Goal: Task Accomplishment & Management: Complete application form

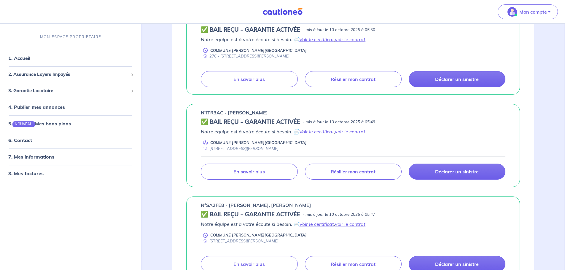
scroll to position [356, 0]
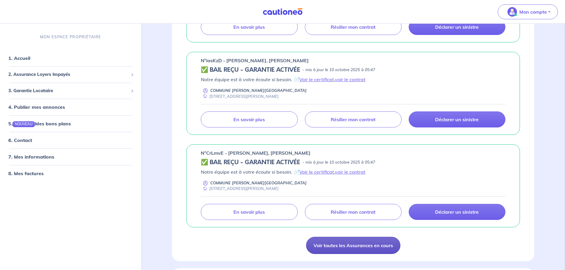
click at [337, 248] on link "Voir toutes les Assurances en cours" at bounding box center [353, 245] width 94 height 17
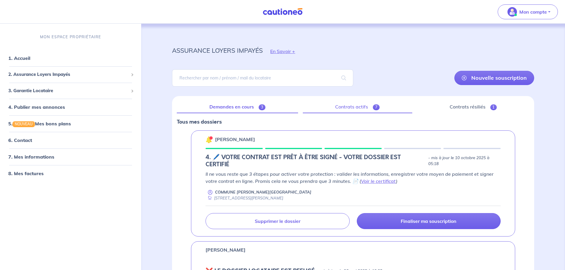
scroll to position [59, 0]
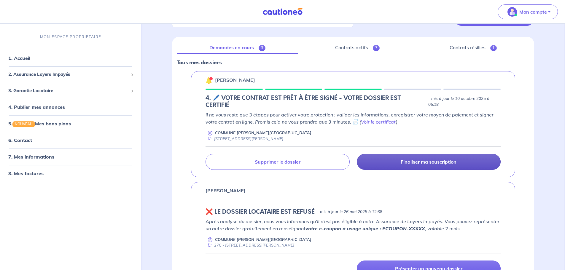
click at [411, 159] on p "Finaliser ma souscription" at bounding box center [429, 162] width 56 height 6
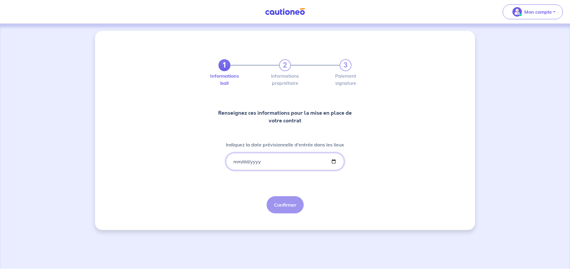
click at [234, 162] on input "Indiquez la date prévisionnelle d'entrée dans les lieux" at bounding box center [285, 161] width 118 height 17
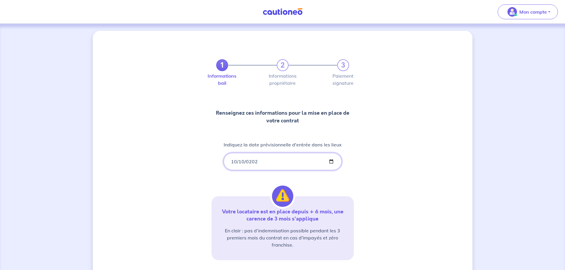
type input "[DATE]"
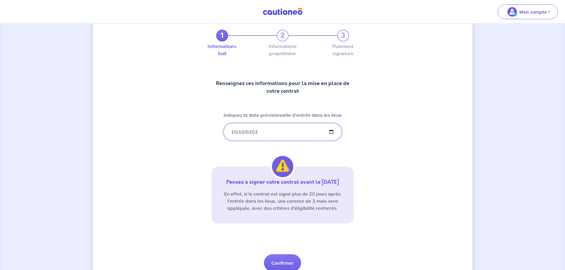
scroll to position [55, 0]
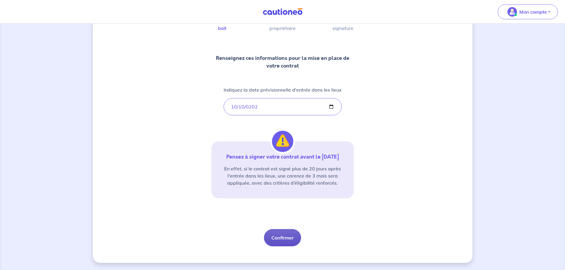
click at [284, 236] on button "Confirmer" at bounding box center [282, 237] width 37 height 17
select select "FR"
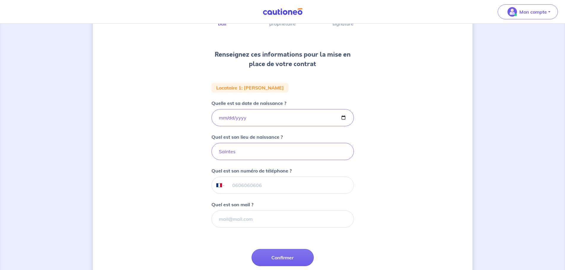
scroll to position [89, 0]
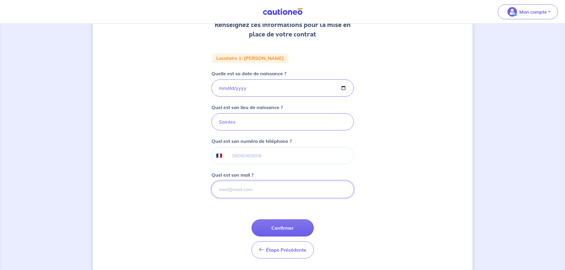
click at [263, 189] on input "Quel est son mail ?" at bounding box center [282, 189] width 142 height 17
paste input "[EMAIL_ADDRESS][DOMAIN_NAME]"
type input "[EMAIL_ADDRESS][DOMAIN_NAME]"
click at [266, 155] on input "tel" at bounding box center [289, 155] width 128 height 17
paste input "[PHONE_NUMBER]"
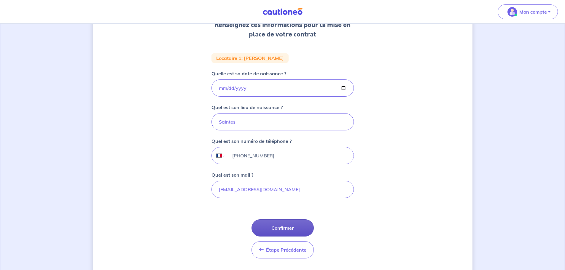
type input "[PHONE_NUMBER]"
click at [304, 230] on button "Confirmer" at bounding box center [283, 227] width 62 height 17
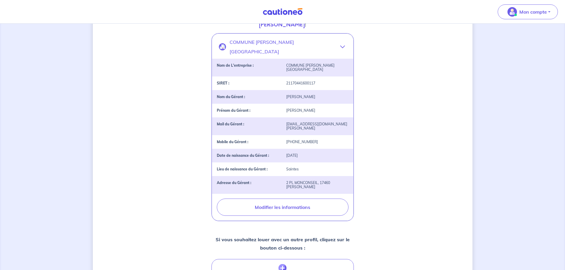
scroll to position [185, 0]
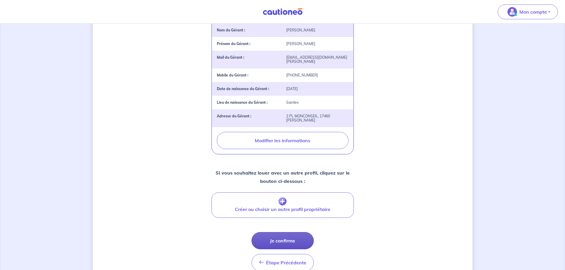
click at [279, 232] on button "Je confirme" at bounding box center [283, 240] width 62 height 17
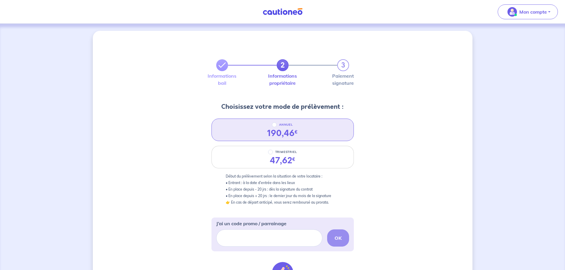
click at [311, 136] on div "ANNUEL 190,46 €" at bounding box center [282, 130] width 142 height 23
radio input "true"
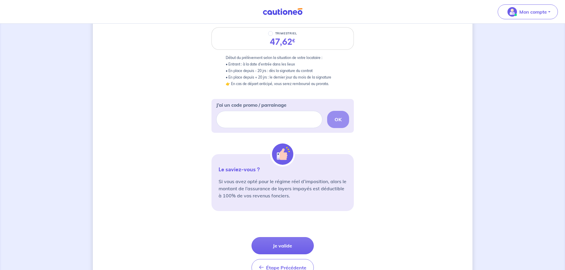
scroll to position [153, 0]
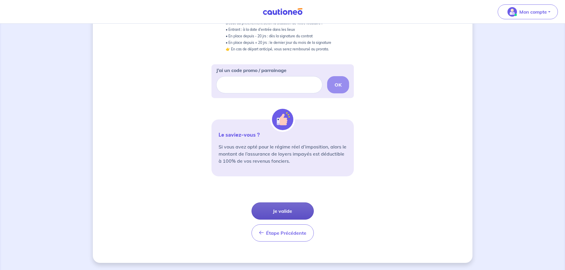
click at [298, 207] on button "Je valide" at bounding box center [283, 211] width 62 height 17
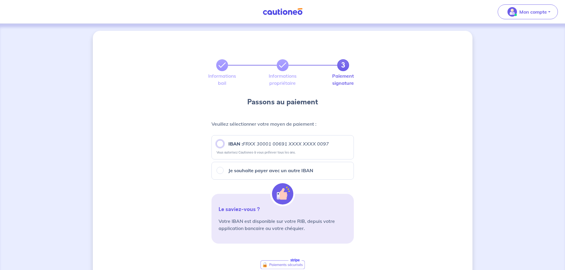
click at [221, 144] on input "IBAN : FRXX [FINANCIAL_ID] XXXX XXXX 0097" at bounding box center [220, 143] width 7 height 7
radio input "true"
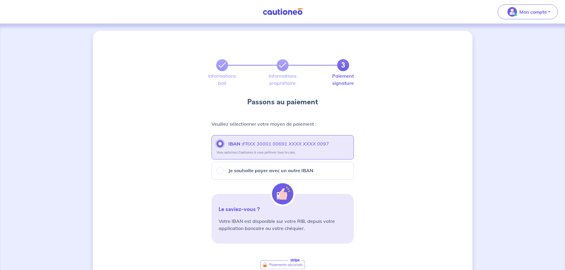
scroll to position [136, 0]
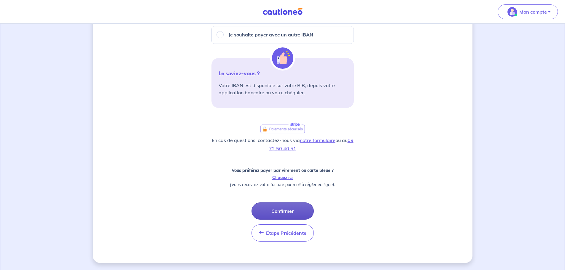
click at [295, 211] on button "Confirmer" at bounding box center [283, 211] width 62 height 17
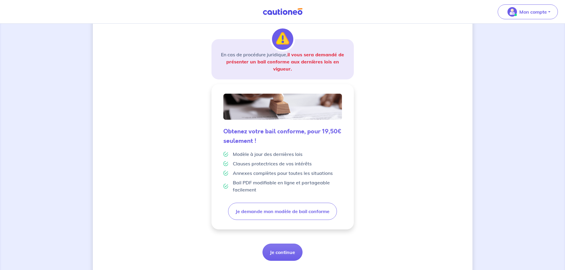
scroll to position [104, 0]
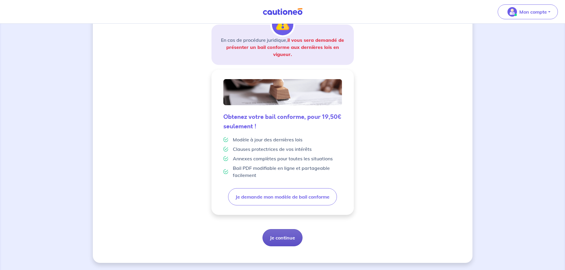
click at [271, 238] on button "Je continue" at bounding box center [283, 237] width 40 height 17
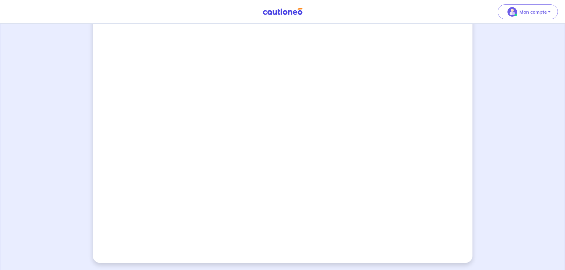
scroll to position [354, 0]
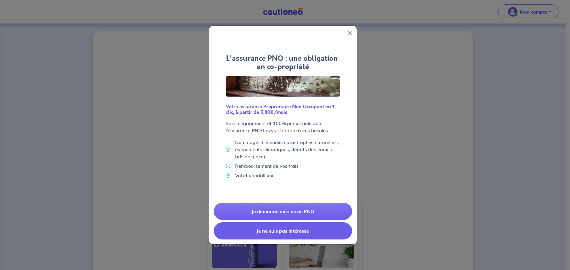
click at [334, 231] on button "Je ne suis pas intéressé" at bounding box center [283, 230] width 138 height 17
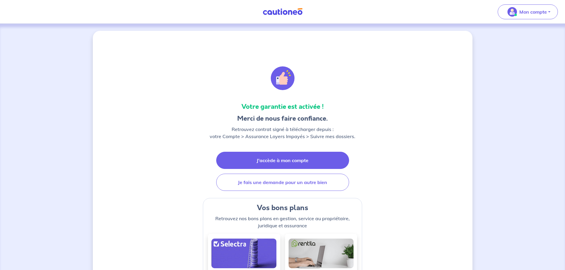
click at [309, 162] on link "J'accède à mon compte" at bounding box center [282, 160] width 133 height 17
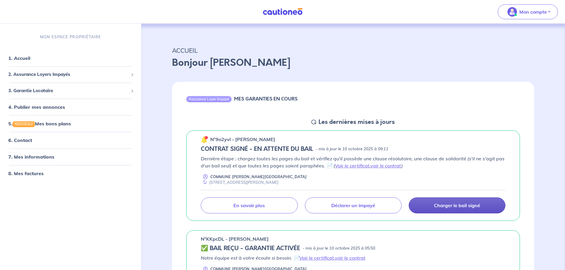
click at [474, 206] on p "Charger le bail signé" at bounding box center [457, 206] width 46 height 6
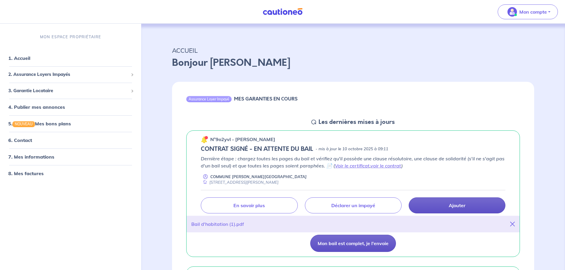
click at [370, 246] on button "Mon bail est complet, je l'envoie" at bounding box center [353, 243] width 86 height 17
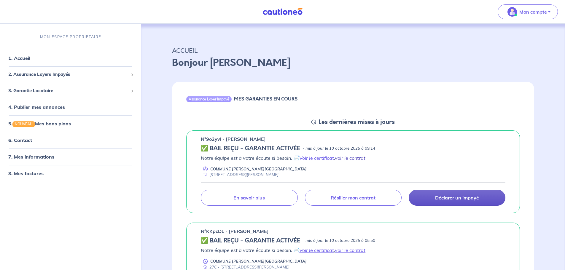
click at [354, 159] on link "voir le contrat" at bounding box center [350, 158] width 31 height 6
click at [23, 60] on link "1. Accueil" at bounding box center [19, 58] width 22 height 6
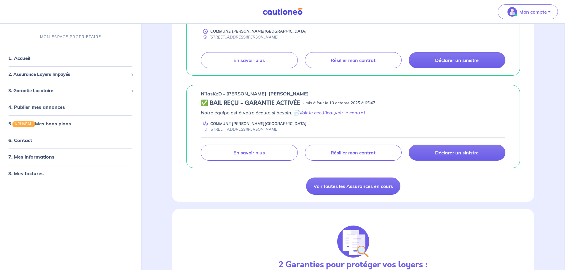
scroll to position [445, 0]
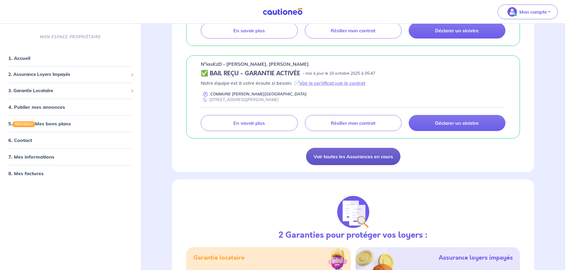
click at [376, 161] on link "Voir toutes les Assurances en cours" at bounding box center [353, 156] width 94 height 17
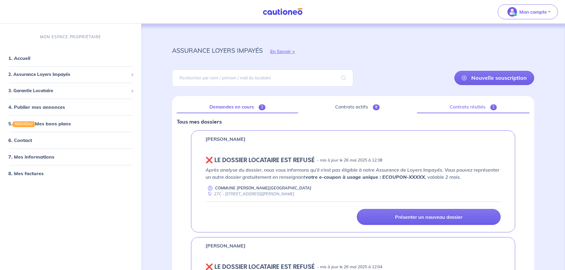
click at [466, 110] on link "Contrats résiliés 1" at bounding box center [473, 107] width 112 height 12
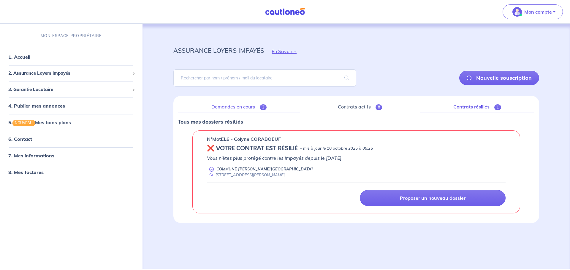
click at [234, 108] on link "Demandes en cours 2" at bounding box center [239, 107] width 122 height 12
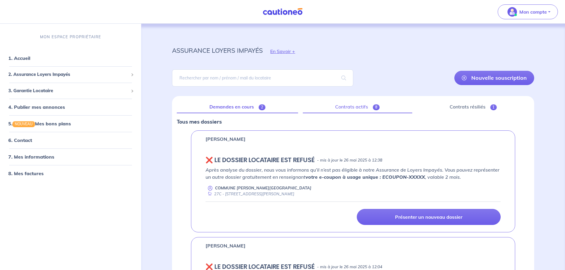
click at [360, 101] on link "Contrats actifs 8" at bounding box center [357, 107] width 109 height 12
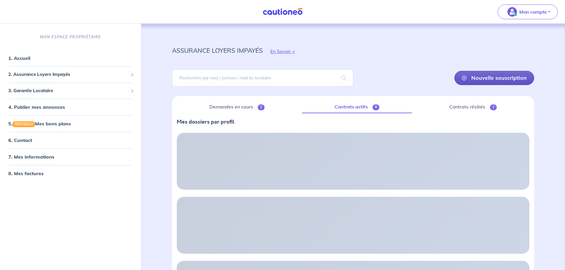
click at [479, 74] on link "Nouvelle souscription" at bounding box center [494, 78] width 80 height 14
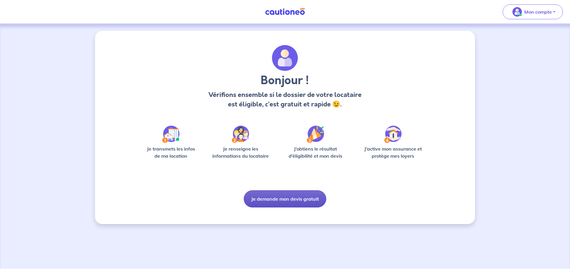
click at [291, 197] on button "Je demande mon devis gratuit" at bounding box center [285, 198] width 82 height 17
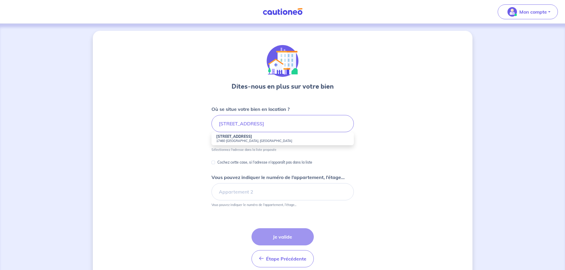
click at [250, 135] on strong "[STREET_ADDRESS]" at bounding box center [234, 136] width 36 height 4
type input "[STREET_ADDRESS][PERSON_NAME]"
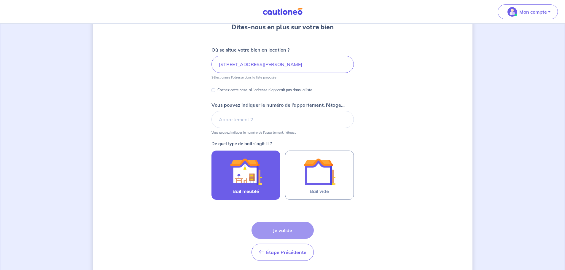
scroll to position [79, 0]
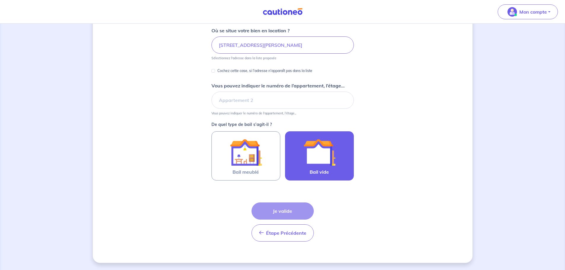
click at [334, 150] on img at bounding box center [319, 152] width 32 height 32
click at [0, 0] on input "Bail vide" at bounding box center [0, 0] width 0 height 0
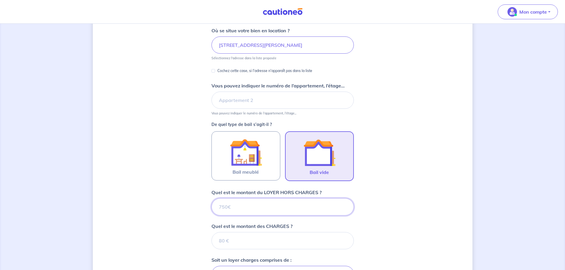
scroll to position [187, 0]
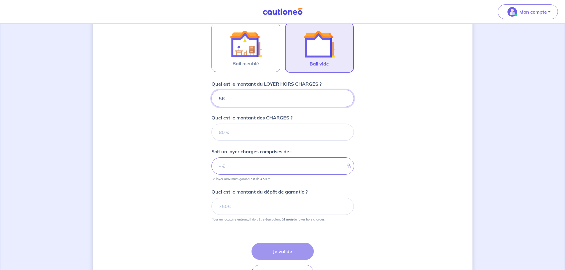
type input "560"
click at [230, 139] on input "Quel est le montant des CHARGES ?" at bounding box center [282, 132] width 142 height 17
type input "0"
type input "560"
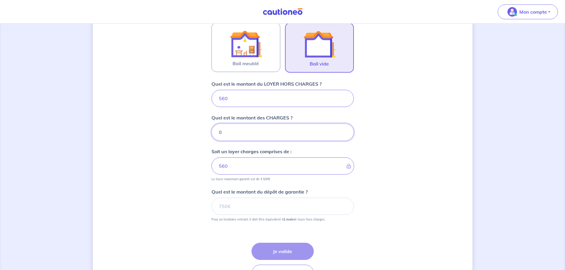
type input "0"
click at [243, 212] on input "Quel est le montant du dépôt de garantie ?" at bounding box center [282, 206] width 142 height 17
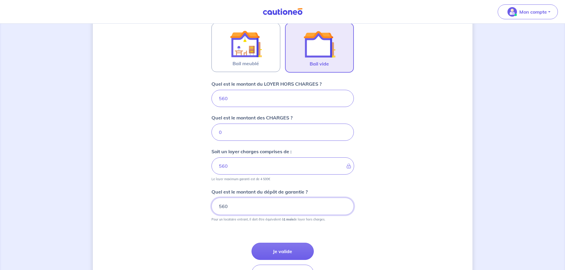
scroll to position [228, 0]
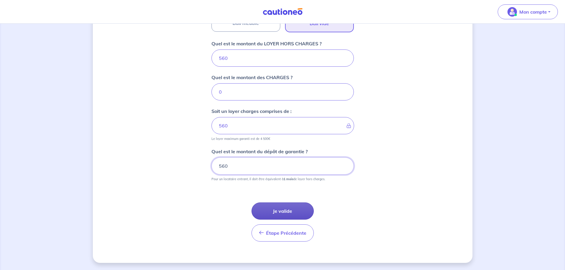
type input "560"
click at [274, 211] on button "Je valide" at bounding box center [283, 211] width 62 height 17
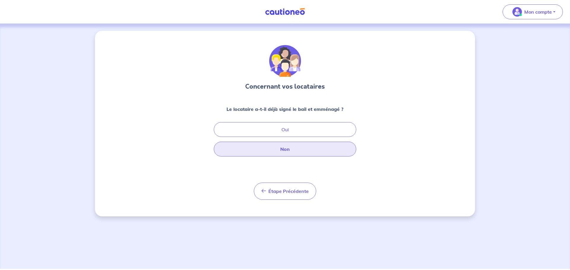
click at [273, 153] on button "Non" at bounding box center [285, 149] width 142 height 15
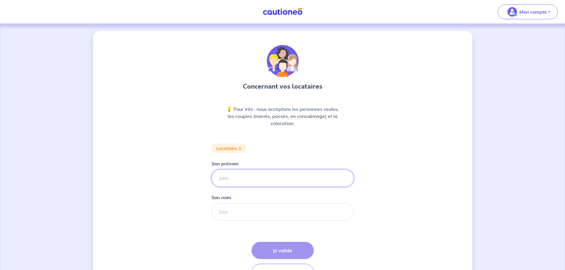
click at [260, 182] on input "Son prénom" at bounding box center [282, 178] width 142 height 17
type input "c"
type input "[PERSON_NAME]"
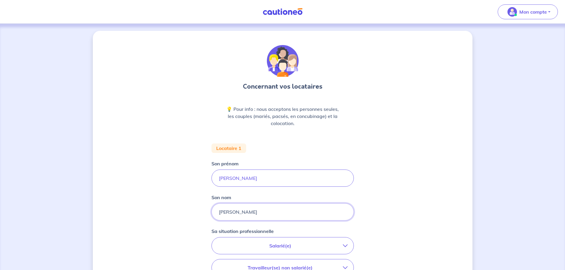
scroll to position [119, 0]
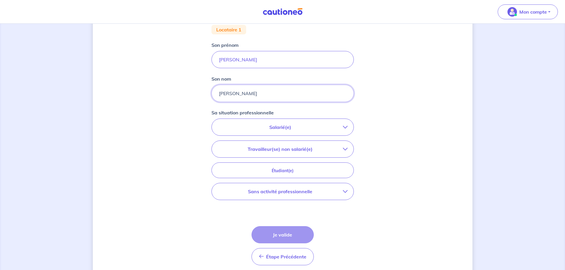
type input "[PERSON_NAME]"
click at [272, 124] on p "Salarié(e)" at bounding box center [280, 127] width 125 height 7
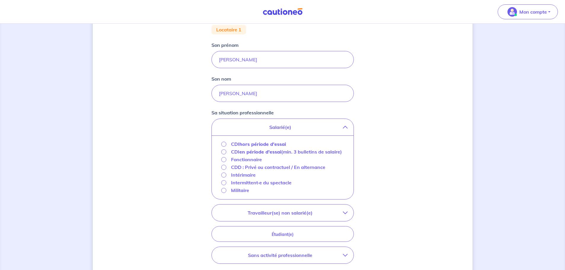
click at [258, 144] on strong "hors période d'essai" at bounding box center [262, 144] width 47 height 6
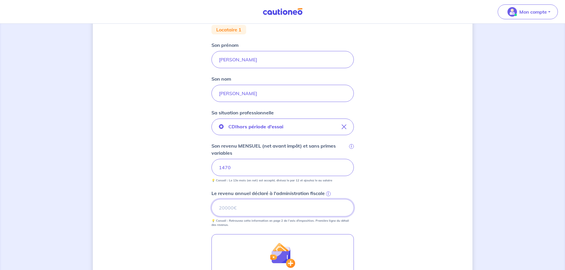
click at [276, 214] on input "Le revenu annuel déclaré à l'administration fiscale i" at bounding box center [282, 207] width 142 height 17
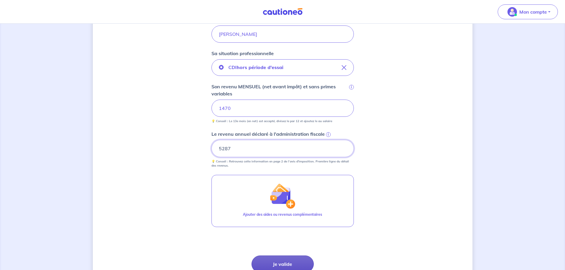
type input "5287"
click at [273, 262] on button "Je valide" at bounding box center [283, 264] width 62 height 17
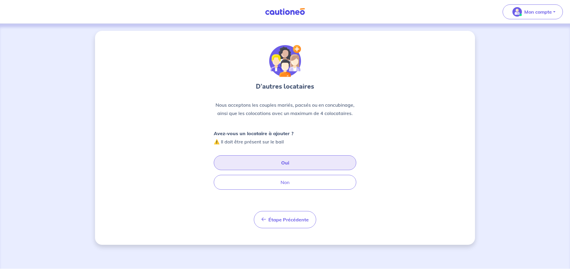
click at [267, 165] on button "Oui" at bounding box center [285, 162] width 142 height 15
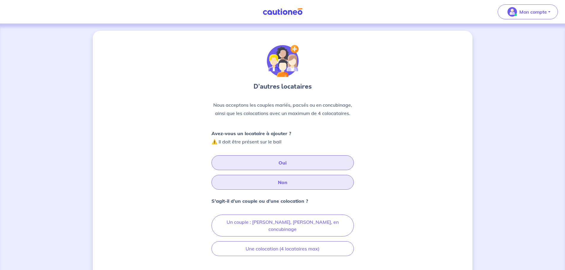
click at [268, 183] on button "Non" at bounding box center [282, 182] width 142 height 15
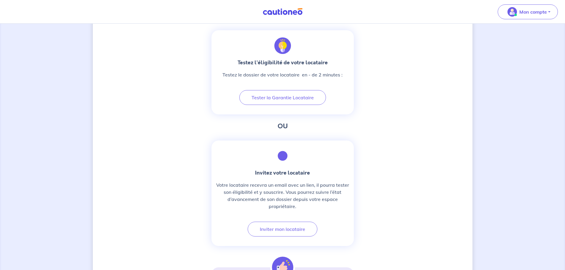
scroll to position [237, 0]
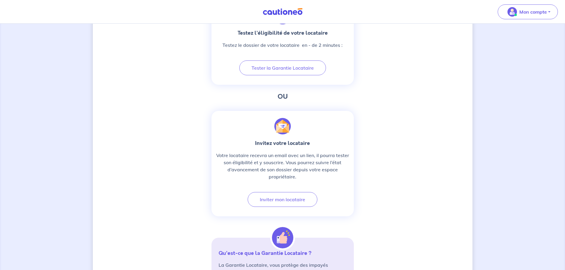
click at [161, 189] on div "Nous sommes désolé, le dossier locataire n'est pas éligible D’après les informa…" at bounding box center [283, 135] width 380 height 682
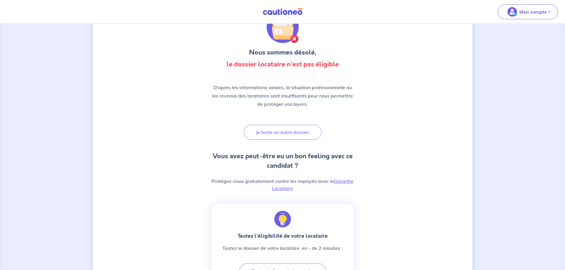
scroll to position [4, 0]
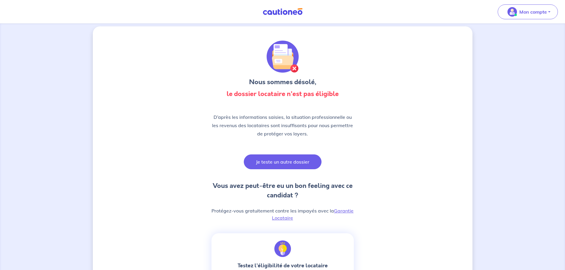
click at [278, 162] on button "Je teste un autre dossier" at bounding box center [283, 162] width 78 height 15
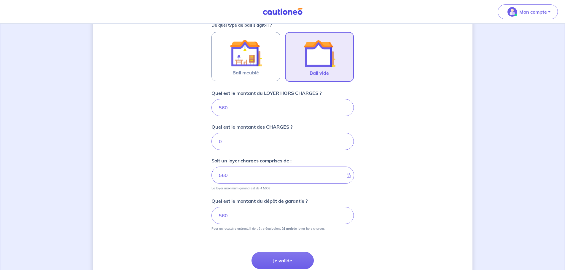
scroll to position [208, 0]
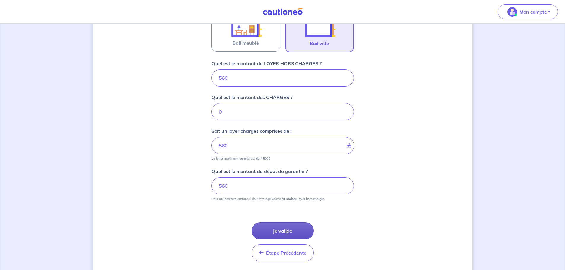
click at [281, 230] on button "Je valide" at bounding box center [283, 230] width 62 height 17
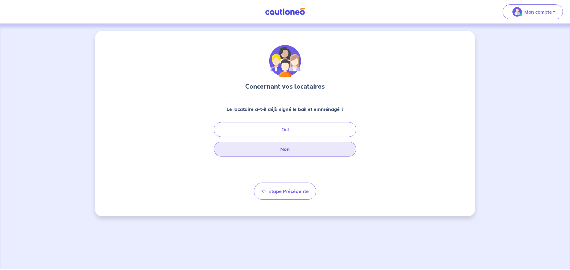
click at [290, 154] on button "Non" at bounding box center [285, 149] width 142 height 15
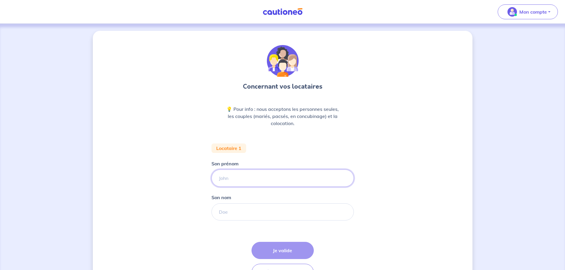
click at [282, 176] on input "Son prénom" at bounding box center [282, 178] width 142 height 17
type input "[PERSON_NAME]"
click at [251, 209] on input "Son nom" at bounding box center [282, 211] width 142 height 17
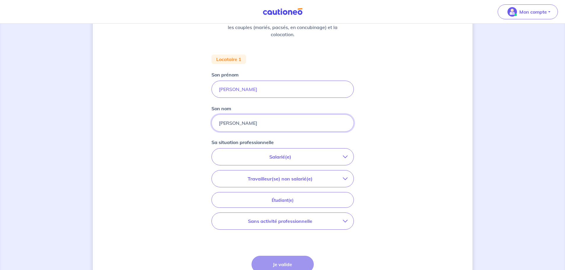
scroll to position [119, 0]
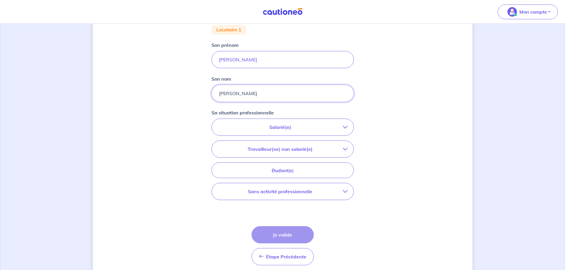
type input "[PERSON_NAME]"
click at [284, 128] on p "Salarié(e)" at bounding box center [280, 127] width 125 height 7
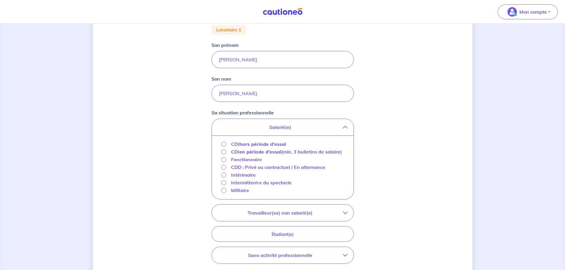
click at [266, 144] on strong "hors période d'essai" at bounding box center [262, 144] width 47 height 6
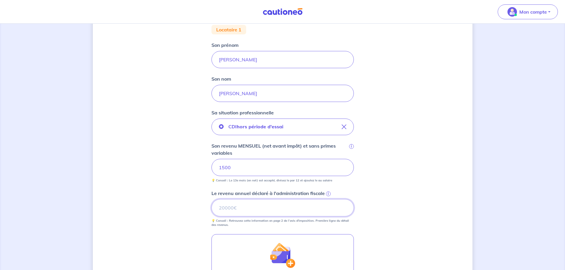
click at [262, 209] on input "Le revenu annuel déclaré à l'administration fiscale i" at bounding box center [282, 207] width 142 height 17
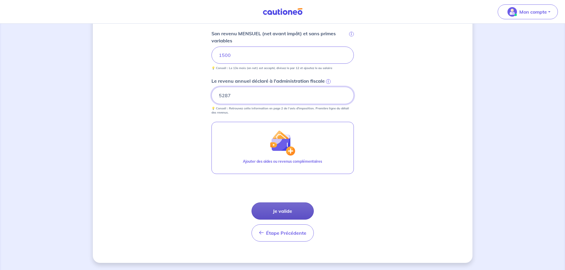
type input "5287"
click at [297, 211] on button "Je valide" at bounding box center [283, 211] width 62 height 17
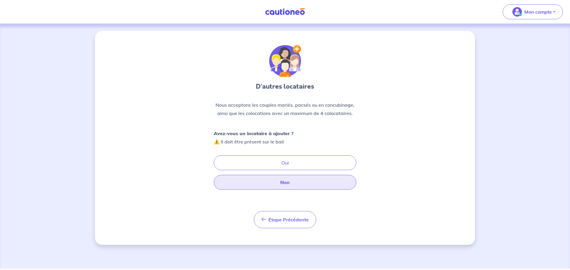
click at [273, 180] on button "Non" at bounding box center [285, 182] width 142 height 15
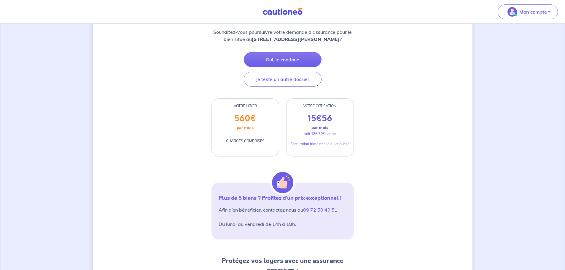
scroll to position [59, 0]
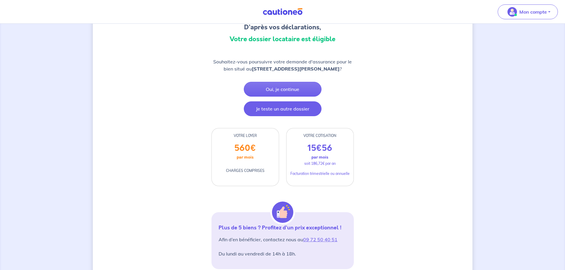
click at [299, 109] on button "Je teste un autre dossier" at bounding box center [283, 108] width 78 height 15
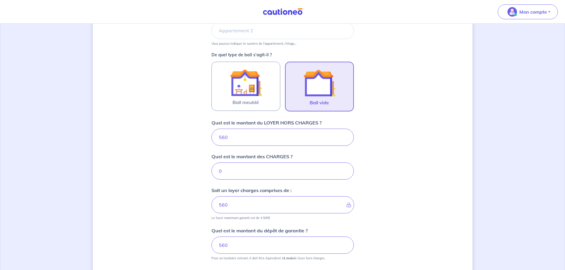
scroll to position [178, 0]
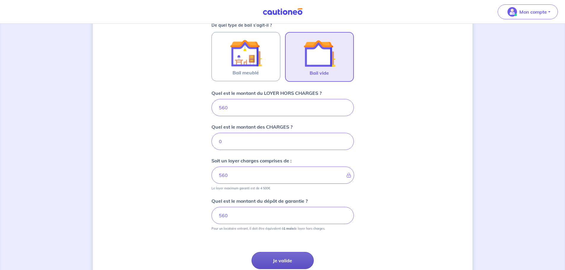
click at [287, 260] on button "Je valide" at bounding box center [283, 260] width 62 height 17
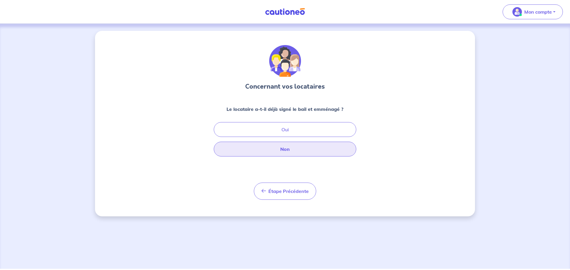
click at [274, 147] on button "Non" at bounding box center [285, 149] width 142 height 15
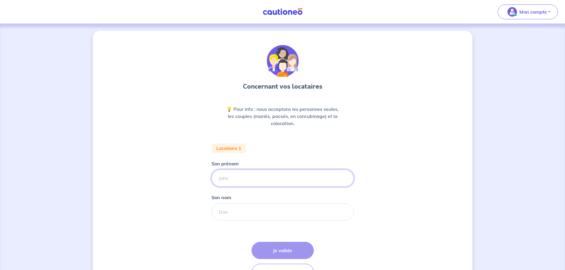
click at [260, 173] on input "Son prénom" at bounding box center [282, 178] width 142 height 17
type input "[PERSON_NAME]"
click at [249, 204] on input "Son nom" at bounding box center [282, 211] width 142 height 17
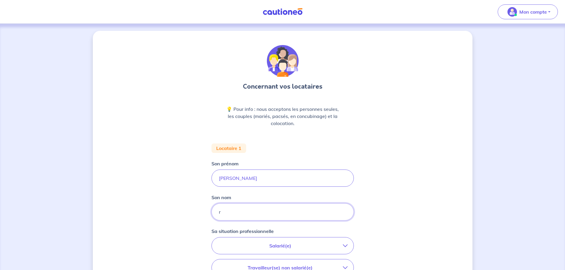
type input "[PERSON_NAME]"
click at [273, 245] on p "Salarié(e)" at bounding box center [280, 245] width 125 height 7
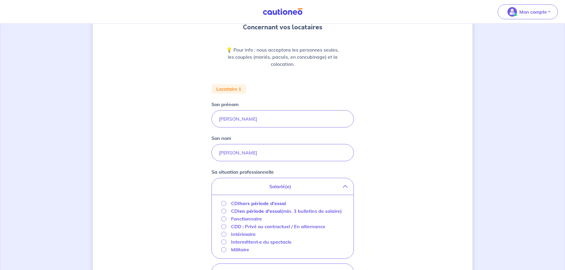
scroll to position [89, 0]
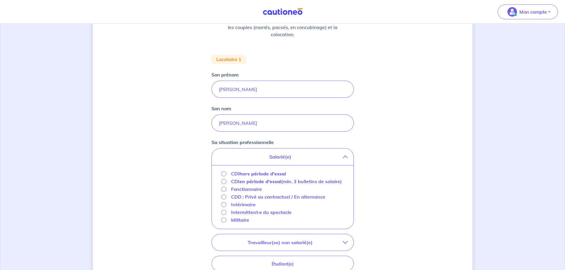
click at [232, 177] on p "CDI hors période d'essai" at bounding box center [258, 173] width 55 height 7
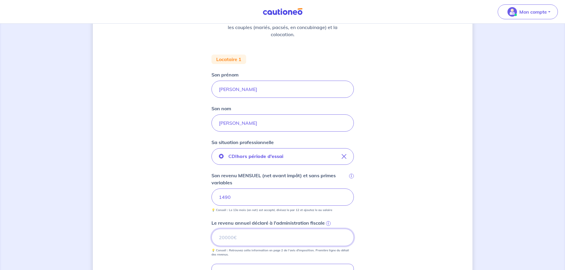
click at [261, 238] on input "Le revenu annuel déclaré à l'administration fiscale i" at bounding box center [282, 237] width 142 height 17
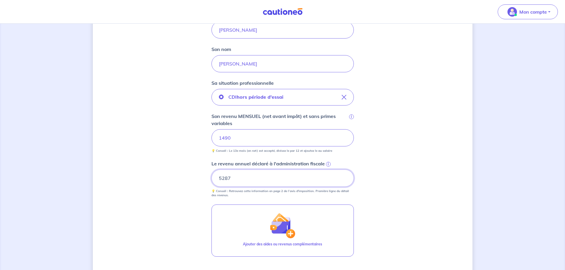
scroll to position [208, 0]
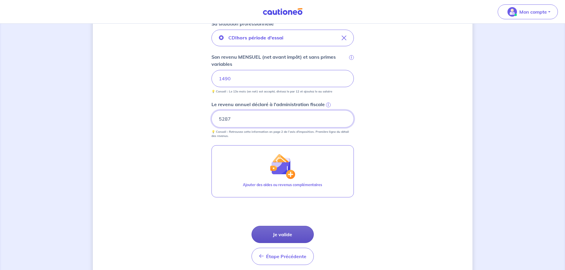
type input "5287"
click at [273, 235] on button "Je valide" at bounding box center [283, 234] width 62 height 17
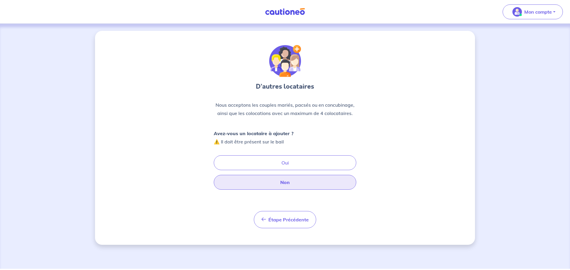
click at [289, 181] on button "Non" at bounding box center [285, 182] width 142 height 15
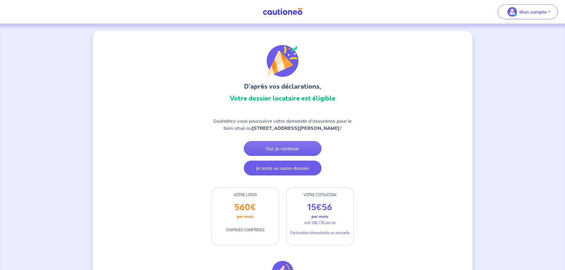
click at [278, 167] on button "Je teste un autre dossier" at bounding box center [283, 168] width 78 height 15
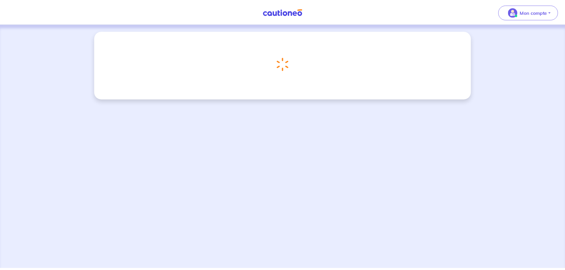
scroll to position [228, 0]
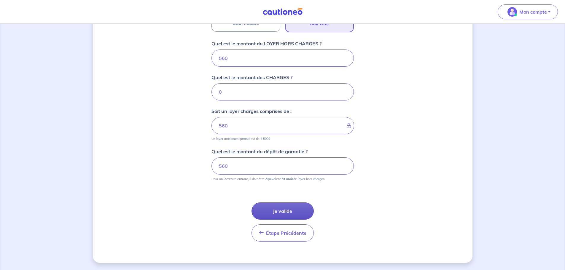
click at [272, 210] on button "Je valide" at bounding box center [283, 211] width 62 height 17
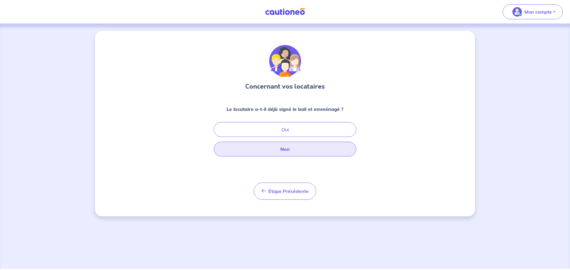
click at [277, 147] on button "Non" at bounding box center [285, 149] width 142 height 15
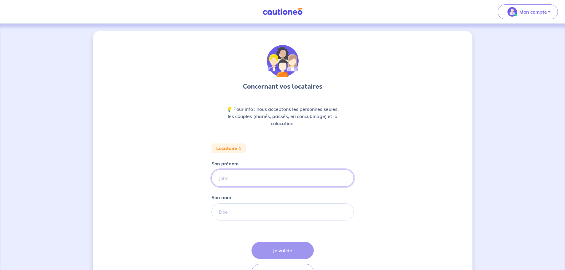
click at [254, 176] on input "Son prénom" at bounding box center [282, 178] width 142 height 17
type input "[PERSON_NAME]"
click at [248, 211] on input "Son nom" at bounding box center [282, 211] width 142 height 17
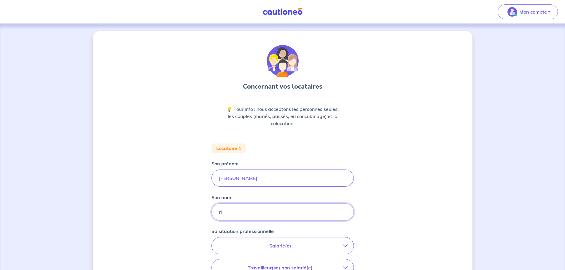
type input "[PERSON_NAME]"
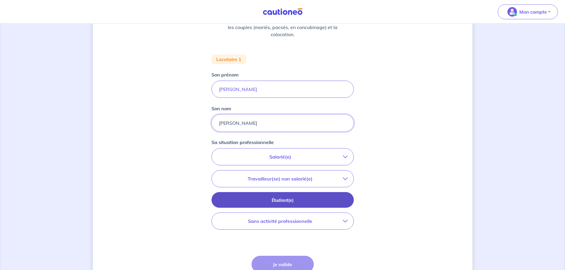
scroll to position [119, 0]
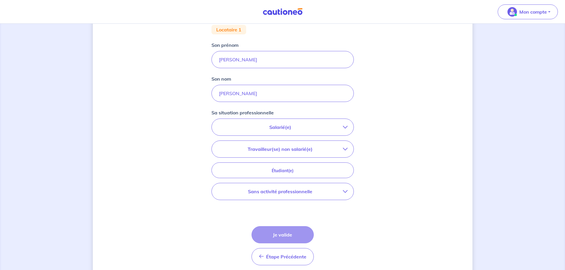
click at [253, 129] on p "Salarié(e)" at bounding box center [280, 127] width 125 height 7
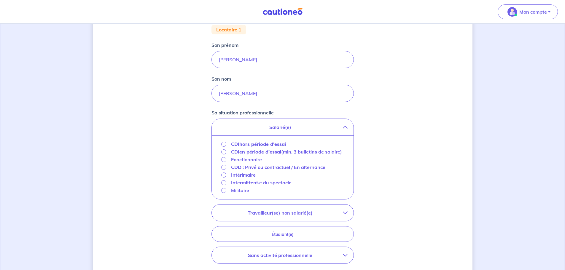
click at [251, 145] on strong "hors période d'essai" at bounding box center [262, 144] width 47 height 6
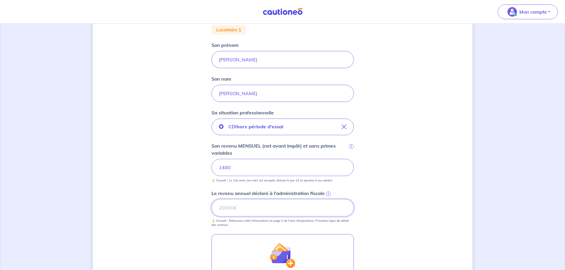
click at [257, 213] on input "Le revenu annuel déclaré à l'administration fiscale i" at bounding box center [282, 207] width 142 height 17
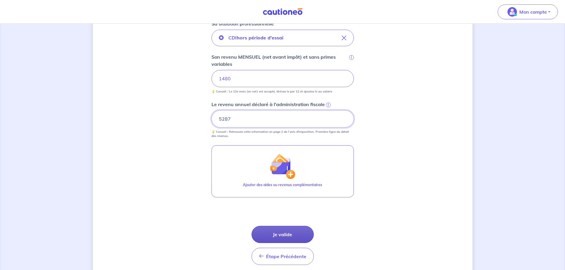
type input "5287"
click at [275, 233] on button "Je valide" at bounding box center [283, 234] width 62 height 17
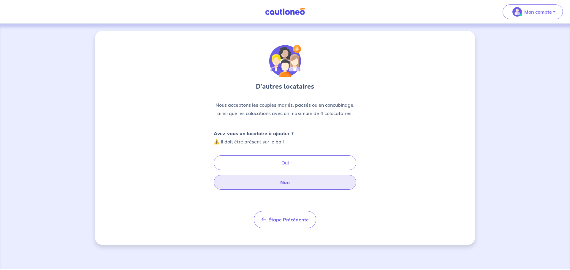
click at [275, 185] on button "Non" at bounding box center [285, 182] width 142 height 15
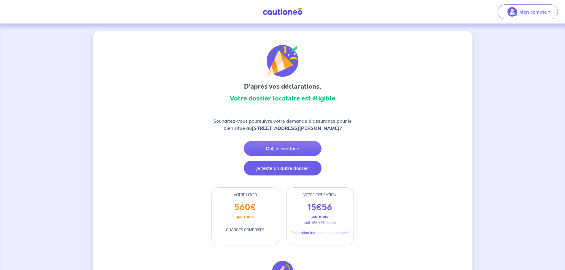
click at [276, 167] on button "Je teste un autre dossier" at bounding box center [283, 168] width 78 height 15
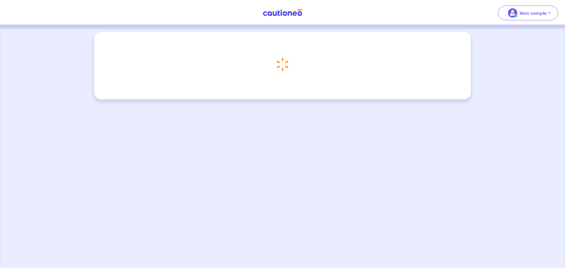
scroll to position [228, 0]
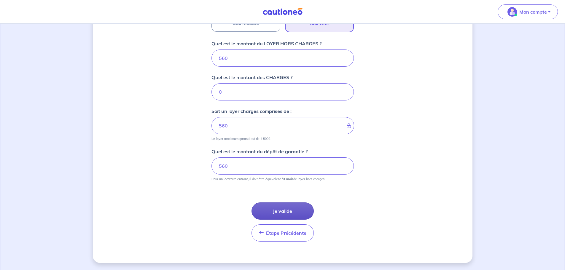
click at [286, 213] on button "Je valide" at bounding box center [283, 211] width 62 height 17
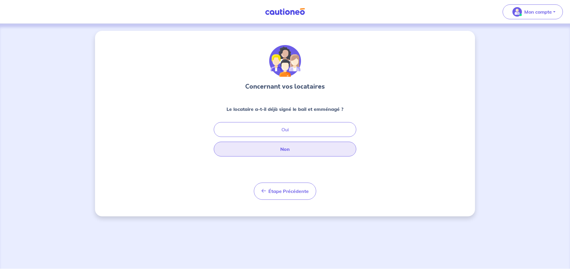
click at [269, 150] on button "Non" at bounding box center [285, 149] width 142 height 15
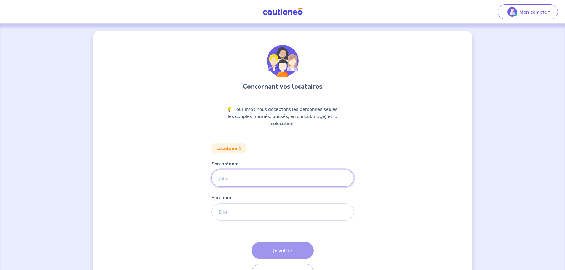
click at [262, 179] on input "Son prénom" at bounding box center [282, 178] width 142 height 17
type input "[PERSON_NAME]"
click at [251, 214] on input "Son nom" at bounding box center [282, 211] width 142 height 17
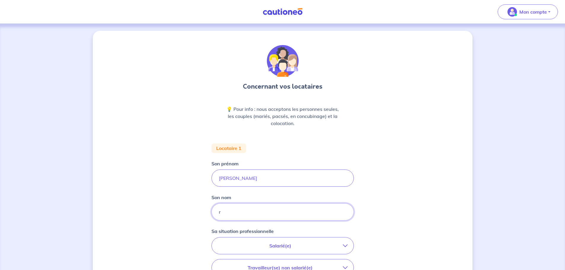
type input "[PERSON_NAME]"
click at [249, 239] on button "Salarié(e)" at bounding box center [283, 246] width 142 height 17
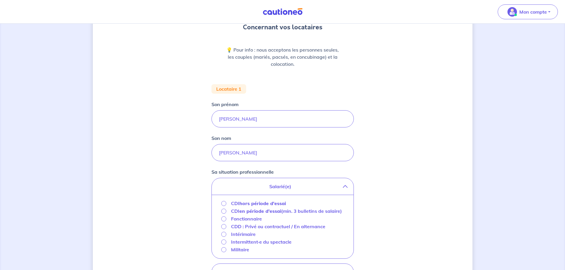
scroll to position [89, 0]
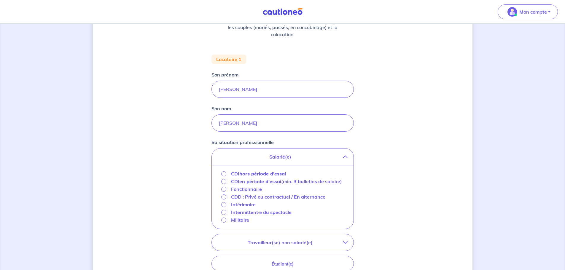
click at [227, 175] on div "CDI hors période d'essai" at bounding box center [253, 173] width 65 height 7
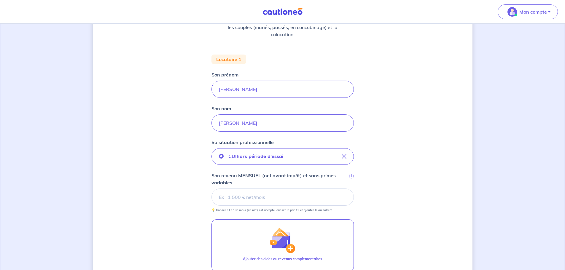
scroll to position [119, 0]
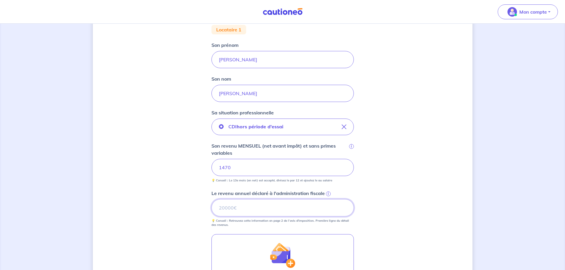
click at [237, 208] on input "Le revenu annuel déclaré à l'administration fiscale i" at bounding box center [282, 207] width 142 height 17
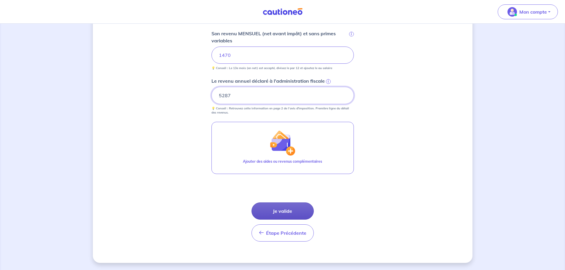
type input "5287"
click at [290, 213] on button "Je valide" at bounding box center [283, 211] width 62 height 17
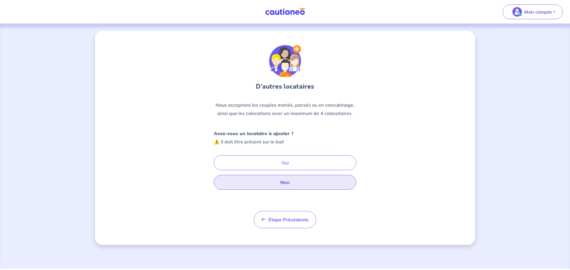
click at [287, 184] on button "Non" at bounding box center [285, 182] width 142 height 15
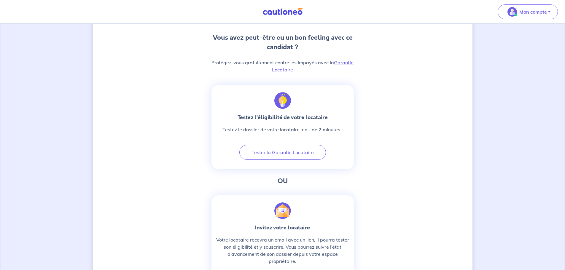
scroll to position [93, 0]
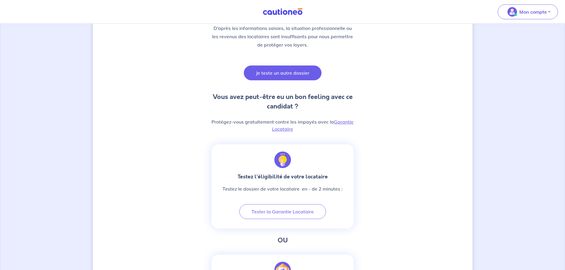
click at [268, 72] on button "Je teste un autre dossier" at bounding box center [283, 73] width 78 height 15
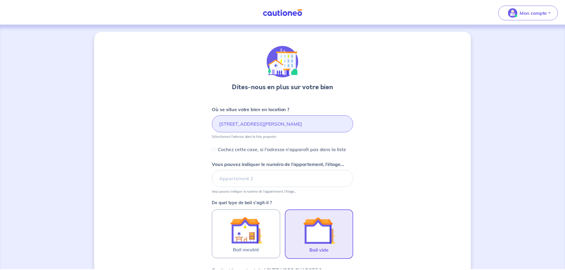
scroll to position [228, 0]
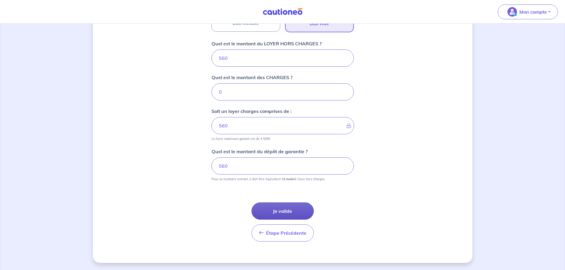
click at [281, 213] on button "Je valide" at bounding box center [283, 211] width 62 height 17
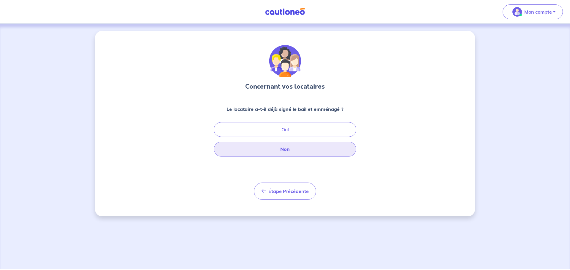
click at [265, 151] on button "Non" at bounding box center [285, 149] width 142 height 15
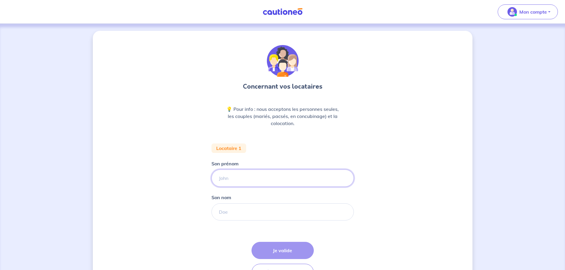
click at [251, 176] on input "Son prénom" at bounding box center [282, 178] width 142 height 17
type input "[PERSON_NAME]"
click at [251, 212] on input "Son nom" at bounding box center [282, 211] width 142 height 17
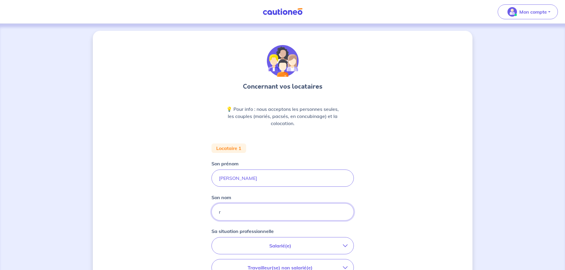
type input "[PERSON_NAME]"
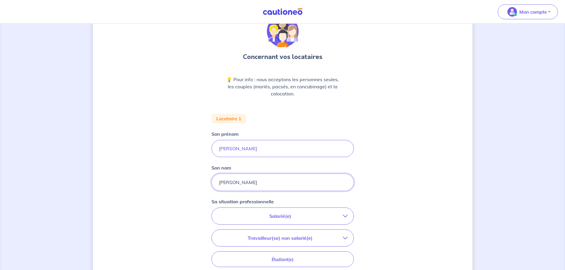
scroll to position [142, 0]
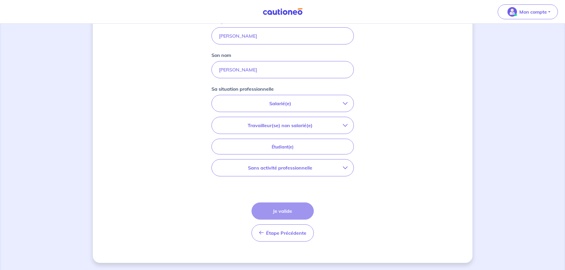
click at [241, 105] on p "Salarié(e)" at bounding box center [280, 103] width 125 height 7
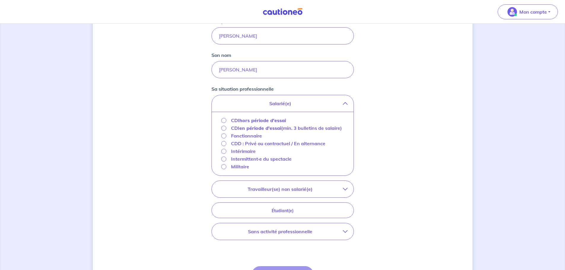
click at [243, 122] on strong "hors période d'essai" at bounding box center [262, 120] width 47 height 6
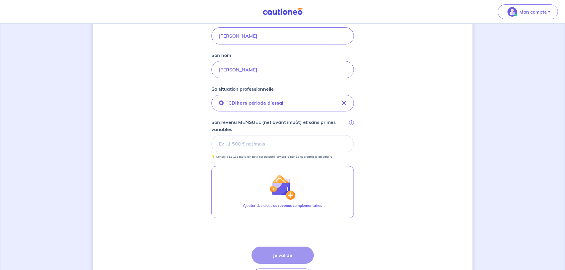
scroll to position [187, 0]
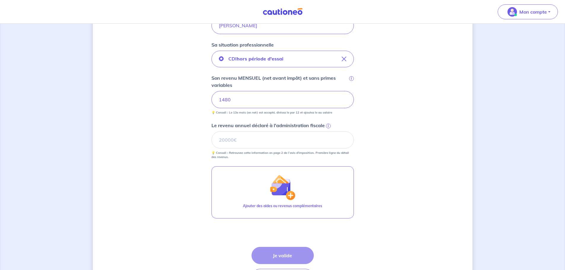
click at [236, 150] on small "💡 Conseil : Retrouvez cette information en page 2 de l’avis d'imposition. Premi…" at bounding box center [282, 154] width 142 height 11
click at [234, 141] on input "Le revenu annuel déclaré à l'administration fiscale i" at bounding box center [282, 139] width 142 height 17
type input "5287"
click at [295, 253] on button "Je valide" at bounding box center [283, 255] width 62 height 17
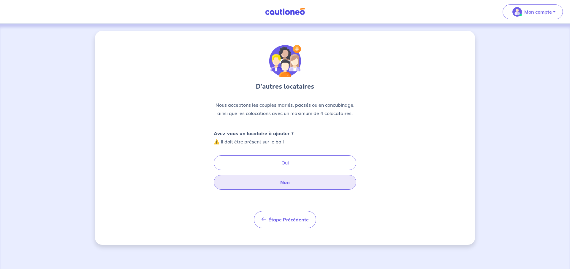
click at [276, 184] on button "Non" at bounding box center [285, 182] width 142 height 15
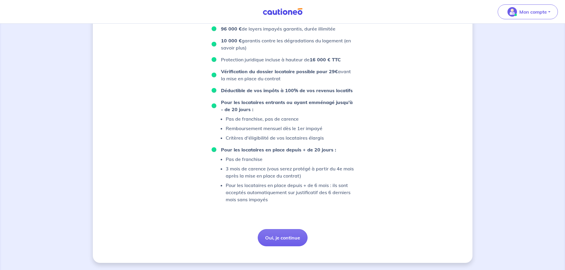
scroll to position [114, 0]
